Goal: Information Seeking & Learning: Learn about a topic

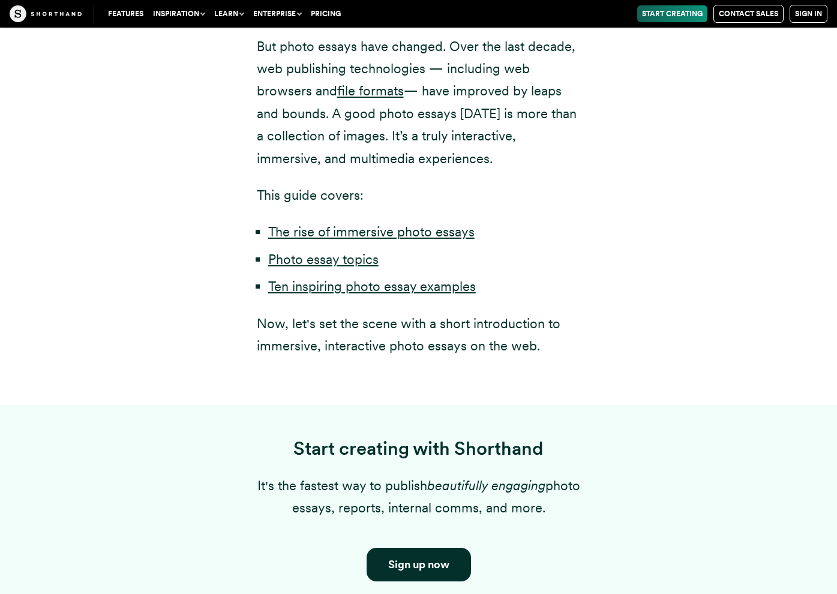
scroll to position [872, 0]
click at [380, 289] on link "Ten inspiring photo essay examples" at bounding box center [371, 287] width 207 height 16
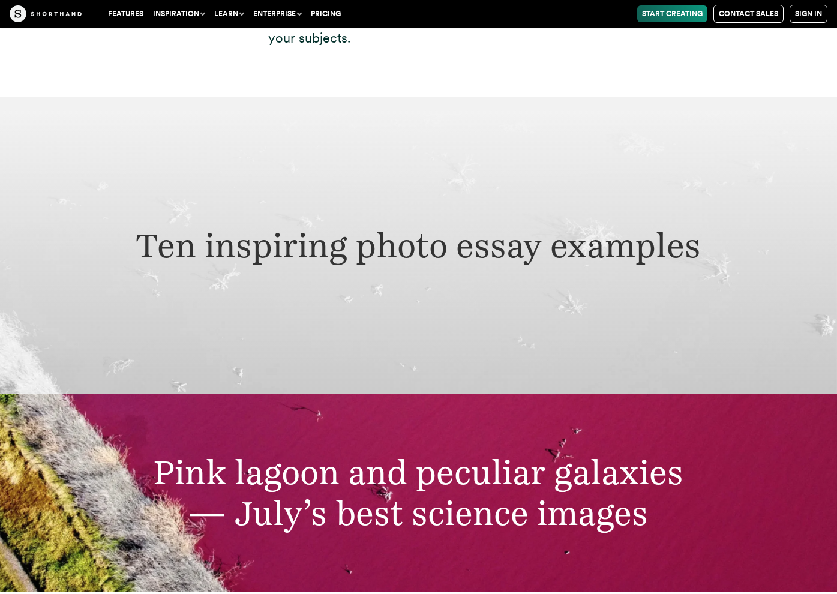
scroll to position [3884, 0]
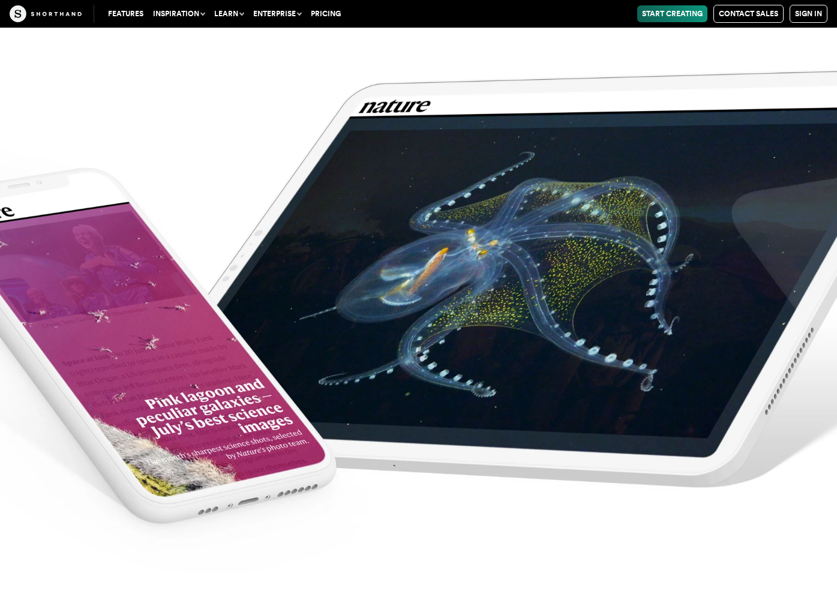
click at [398, 354] on img at bounding box center [418, 297] width 837 height 594
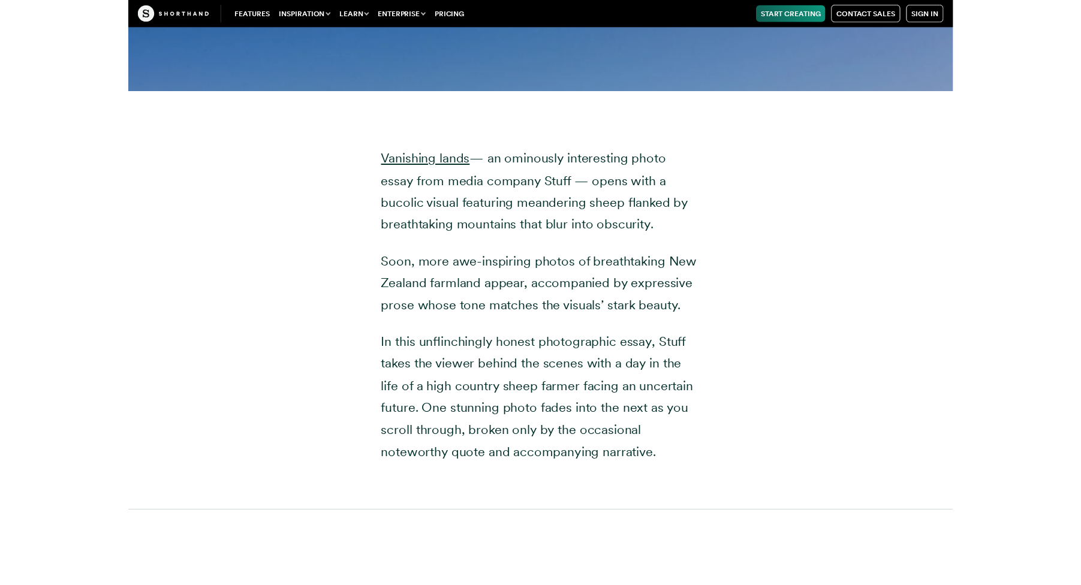
scroll to position [6408, 0]
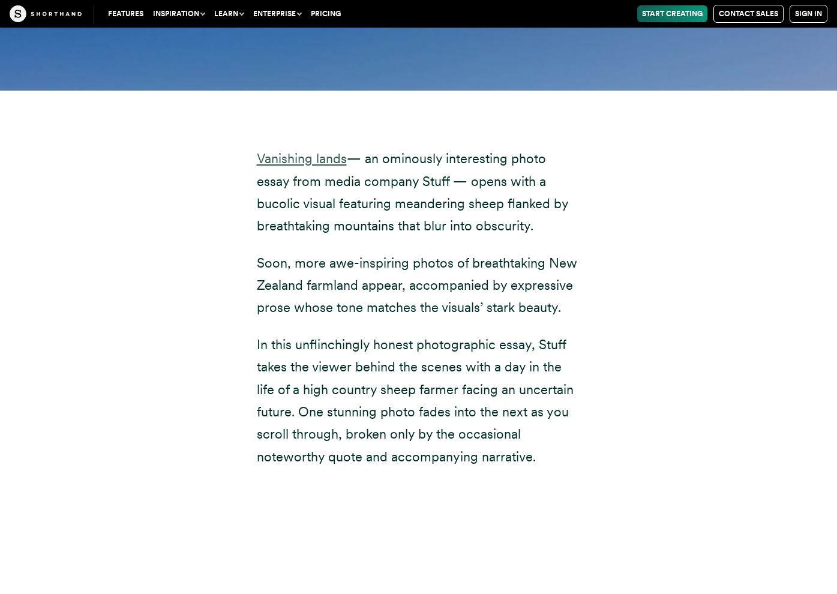
click at [342, 151] on link "Vanishing lands" at bounding box center [302, 159] width 90 height 16
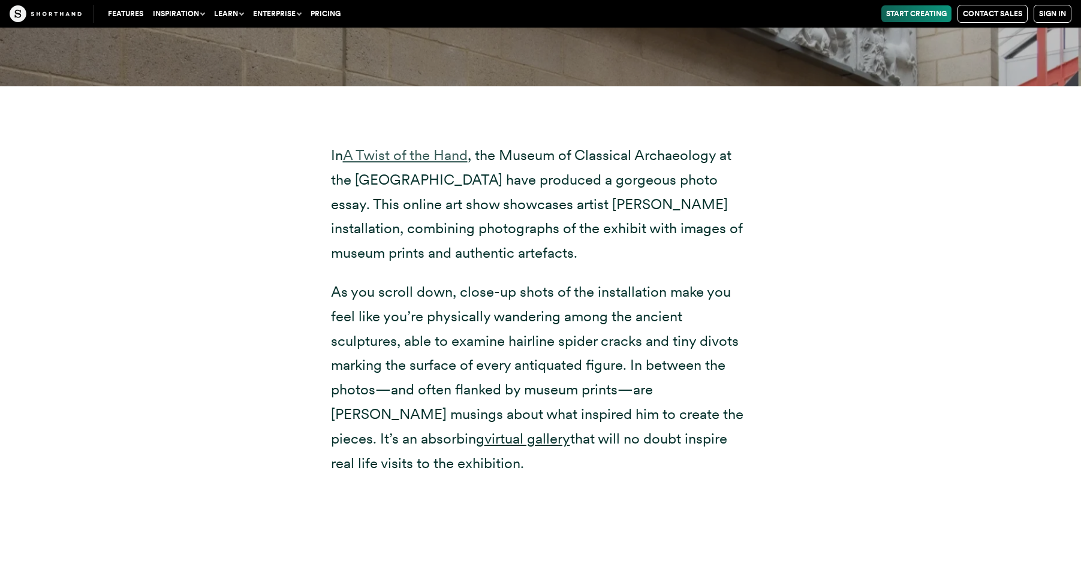
scroll to position [10171, 0]
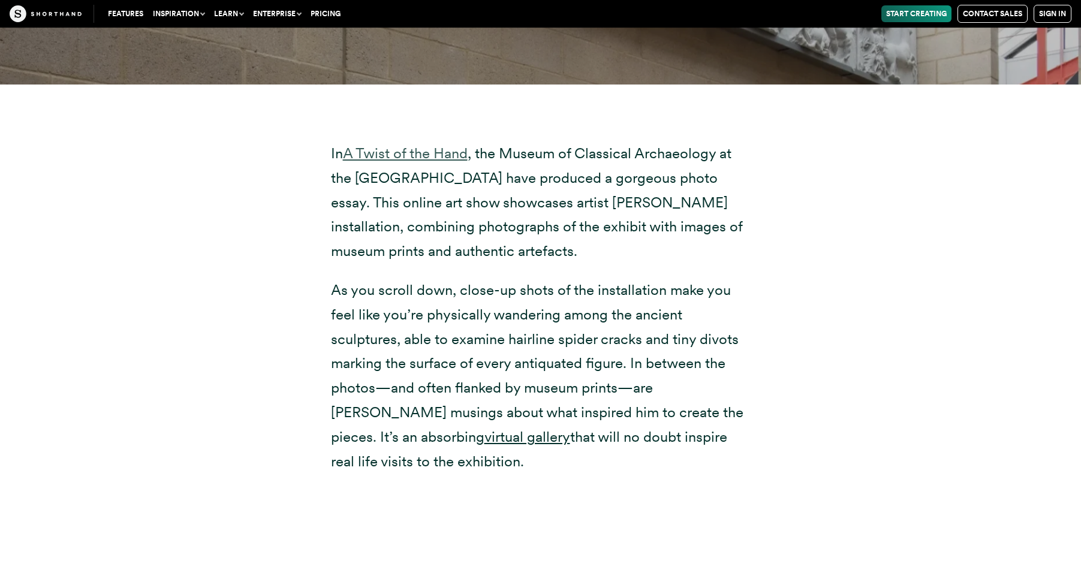
click at [402, 158] on link "A Twist of the Hand" at bounding box center [405, 153] width 125 height 17
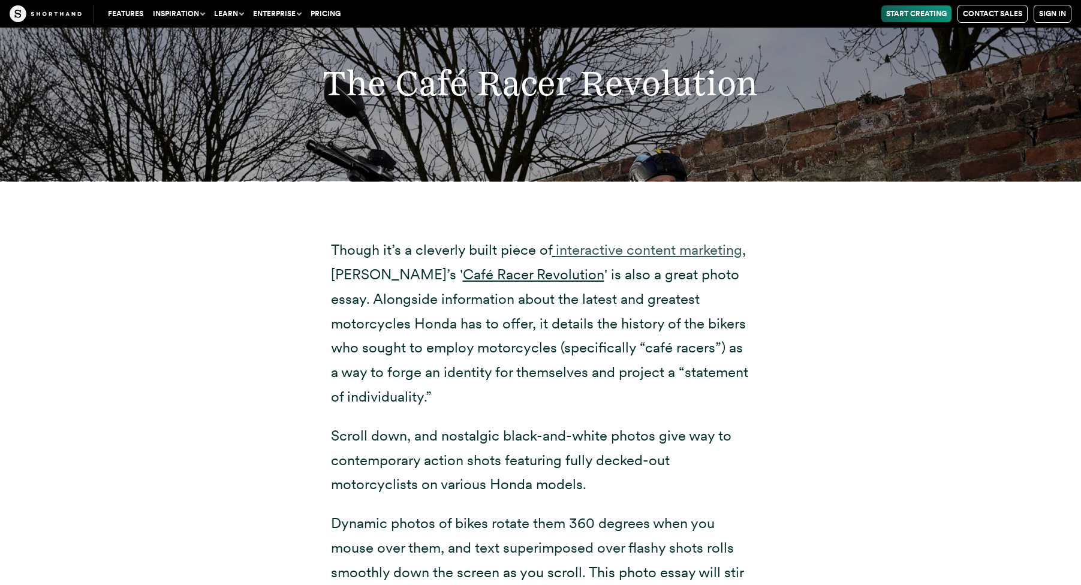
scroll to position [12097, 0]
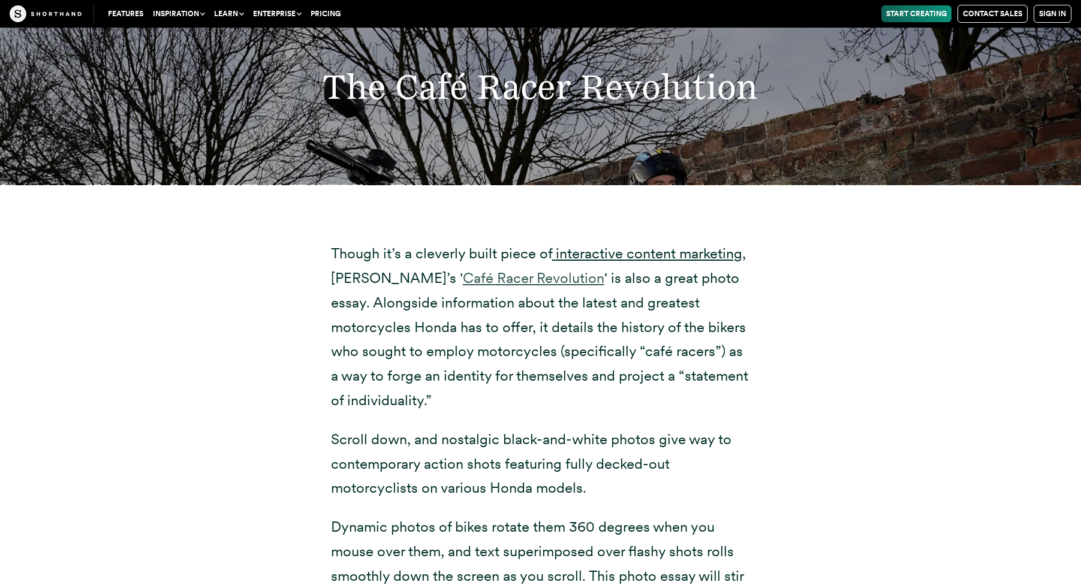
click at [471, 279] on link "Café Racer Revolution" at bounding box center [534, 277] width 142 height 17
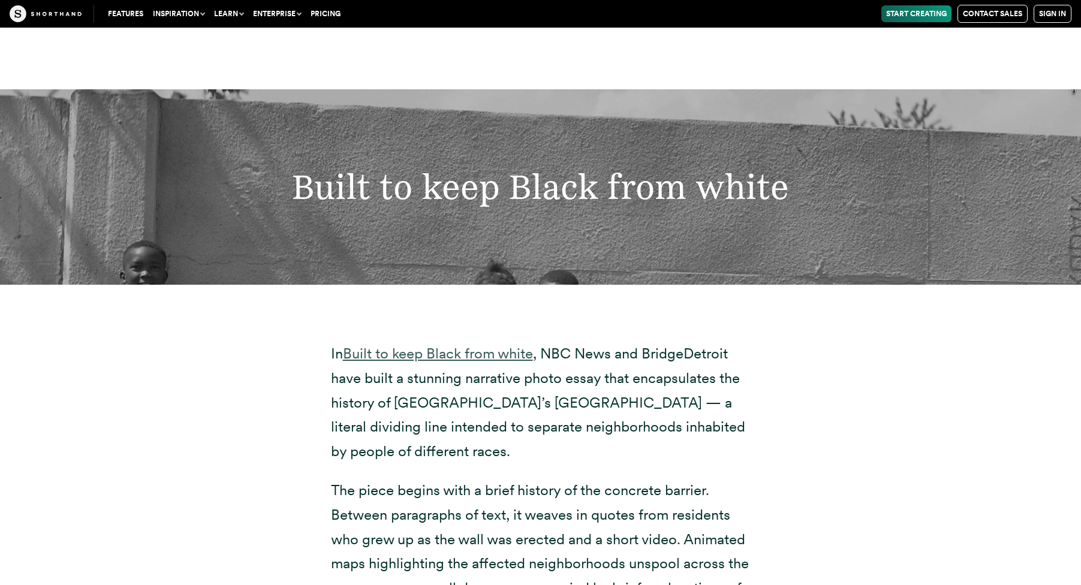
scroll to position [14083, 0]
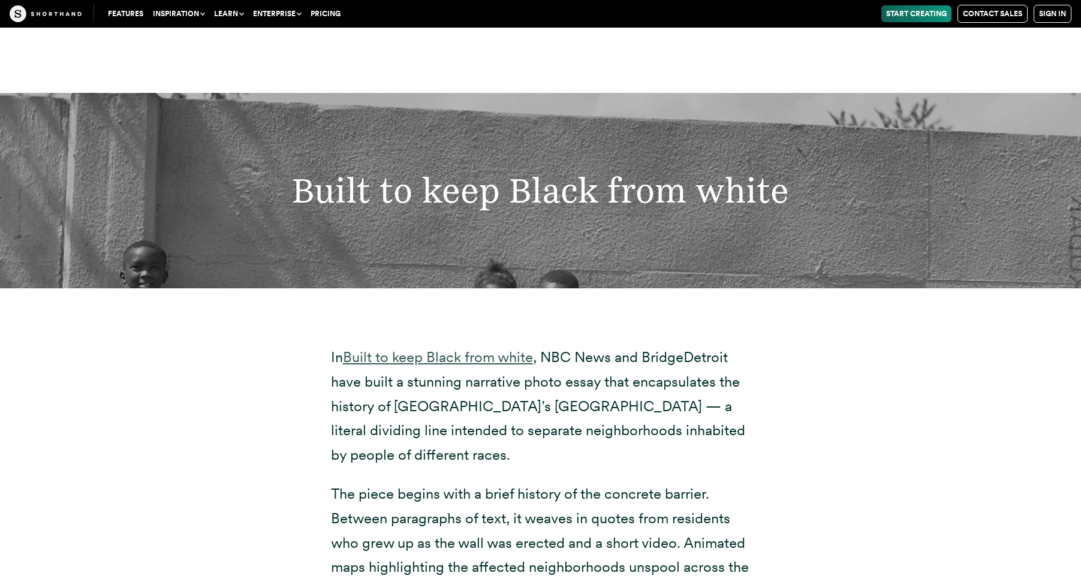
click at [410, 356] on link "Built to keep Black from white" at bounding box center [438, 356] width 190 height 17
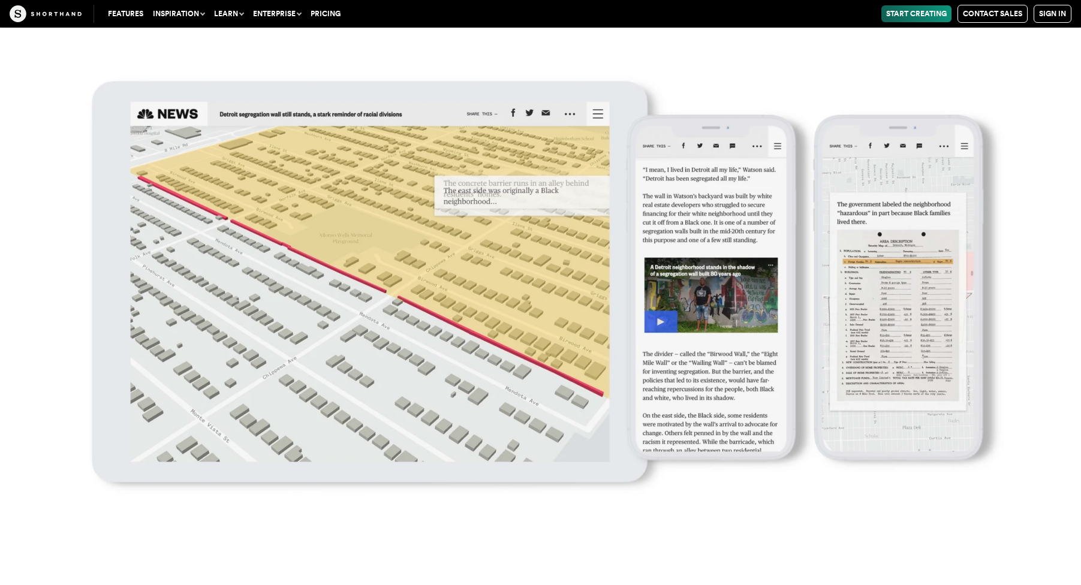
scroll to position [16656, 0]
click at [836, 371] on img at bounding box center [540, 292] width 1081 height 585
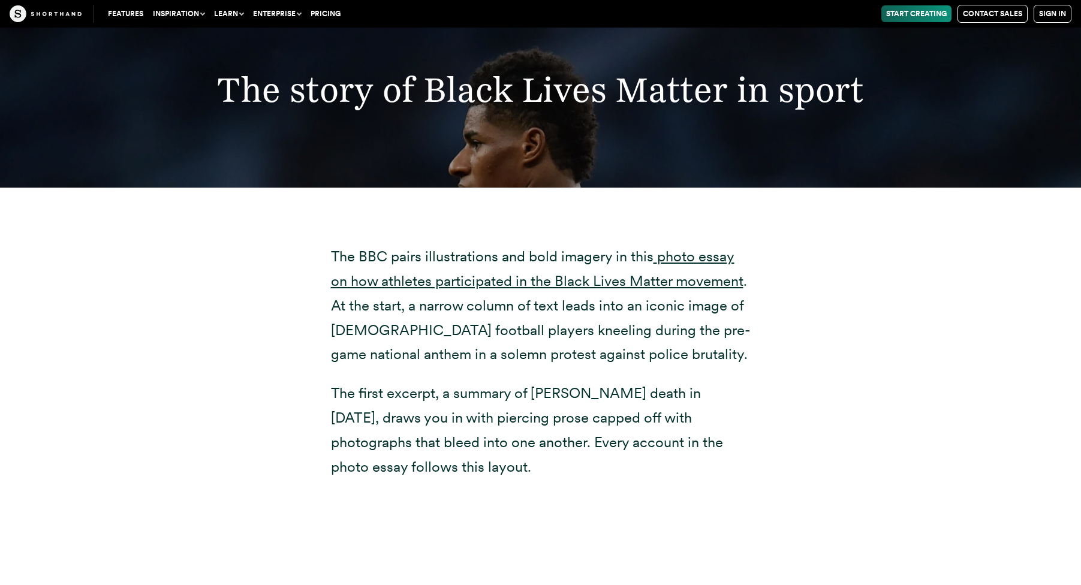
scroll to position [18240, 0]
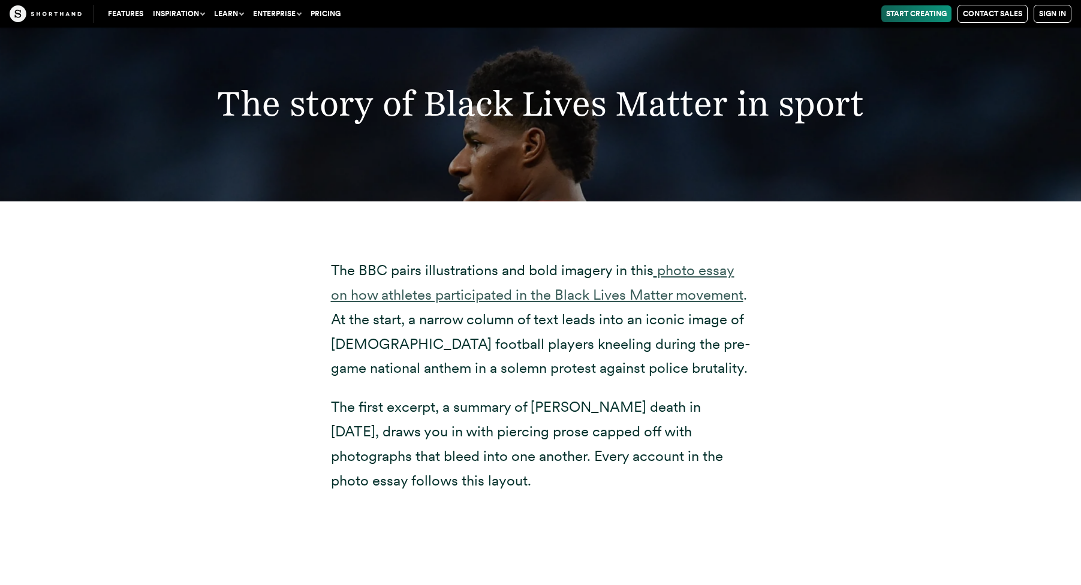
click at [708, 275] on link "photo essay on how athletes participated in the Black Lives Matter movement" at bounding box center [537, 282] width 413 height 42
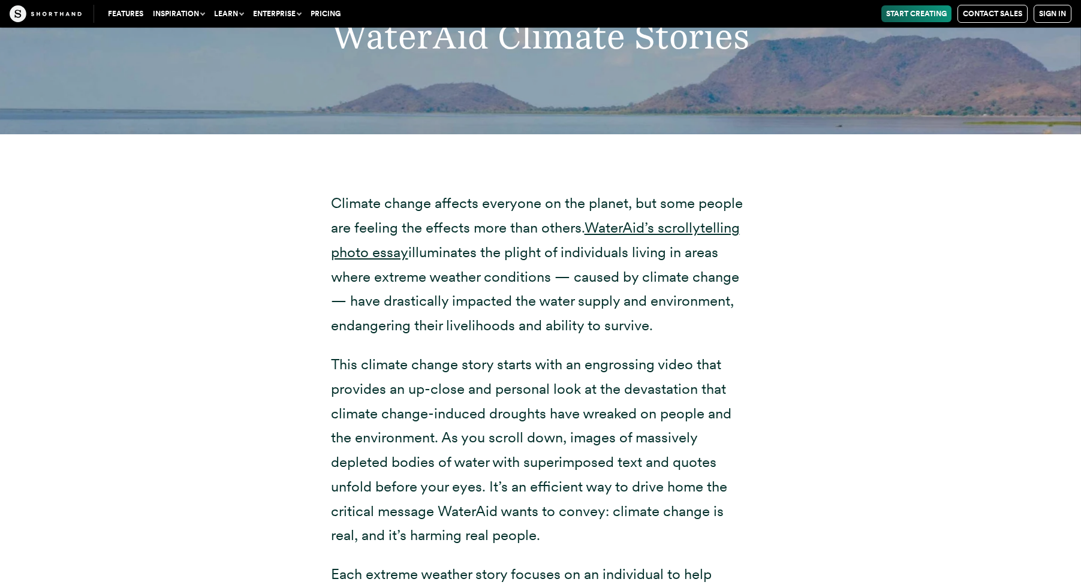
scroll to position [20237, 0]
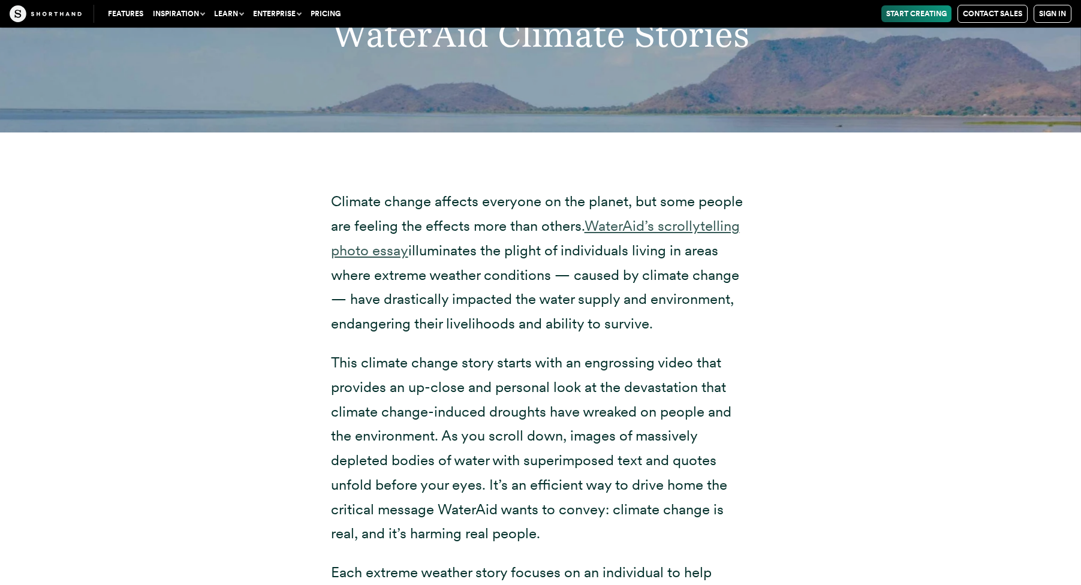
click at [665, 230] on link "WaterAid’s scrollytelling photo essay" at bounding box center [535, 238] width 409 height 42
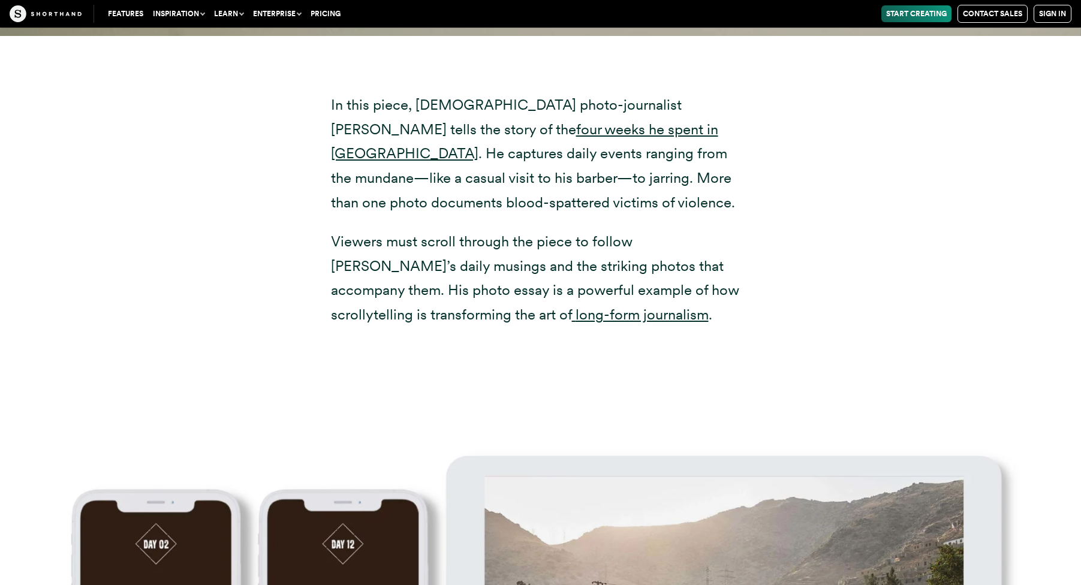
scroll to position [22550, 0]
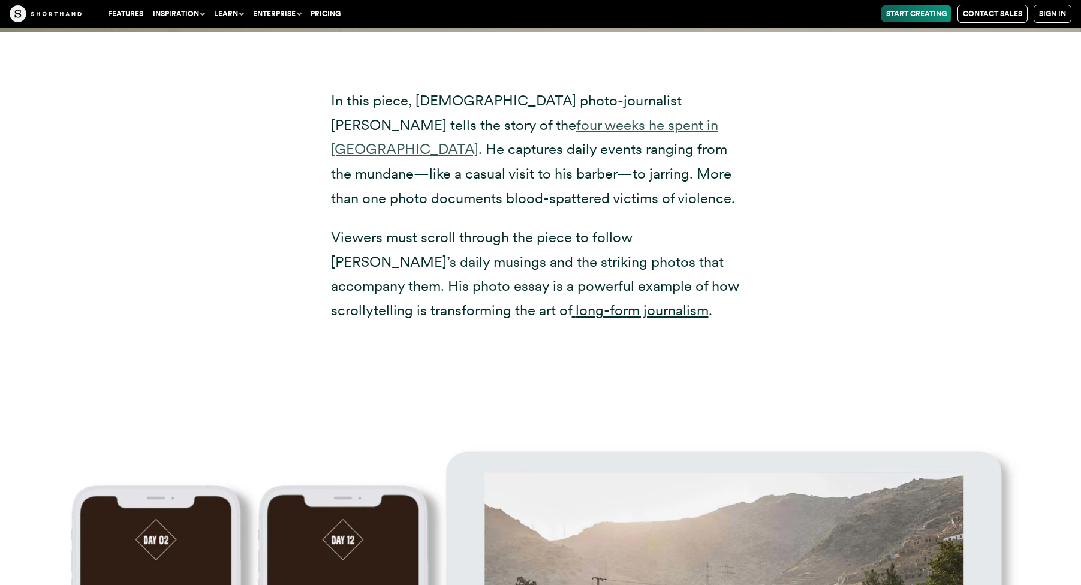
click at [511, 131] on link "four weeks he spent in [GEOGRAPHIC_DATA]" at bounding box center [524, 137] width 387 height 42
